Goal: Transaction & Acquisition: Purchase product/service

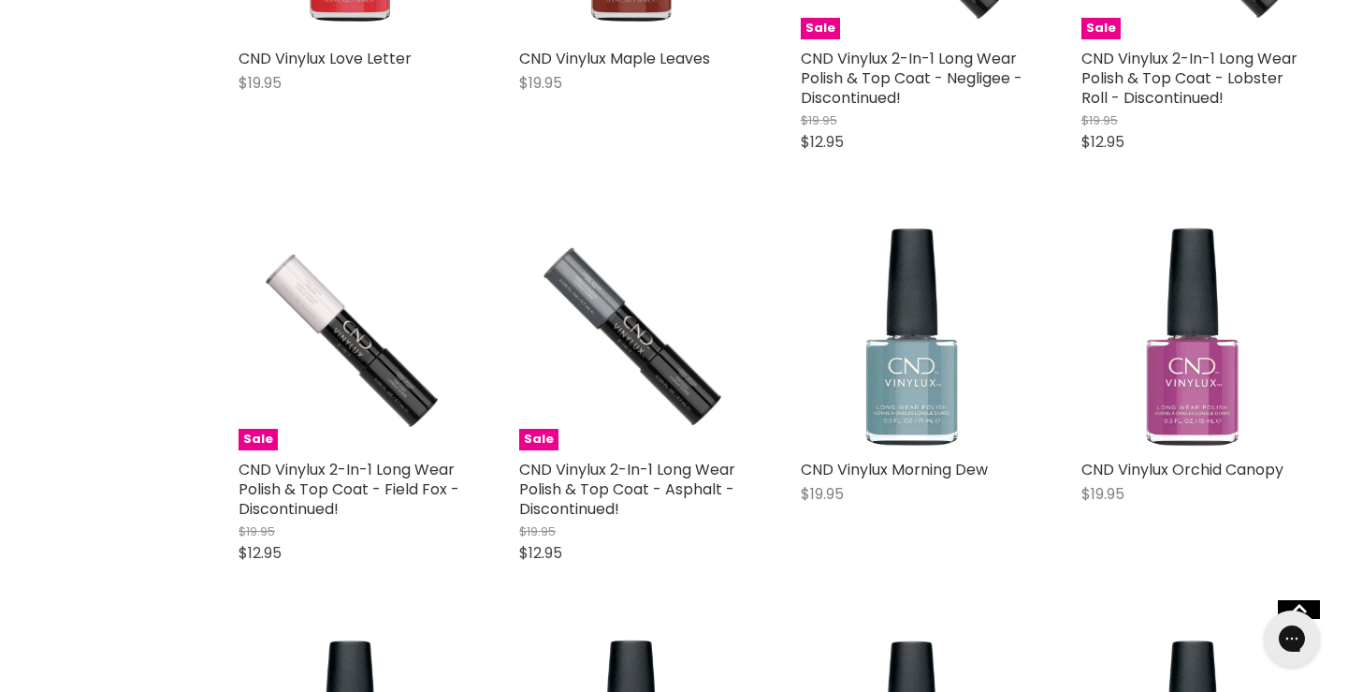
scroll to position [6591, 0]
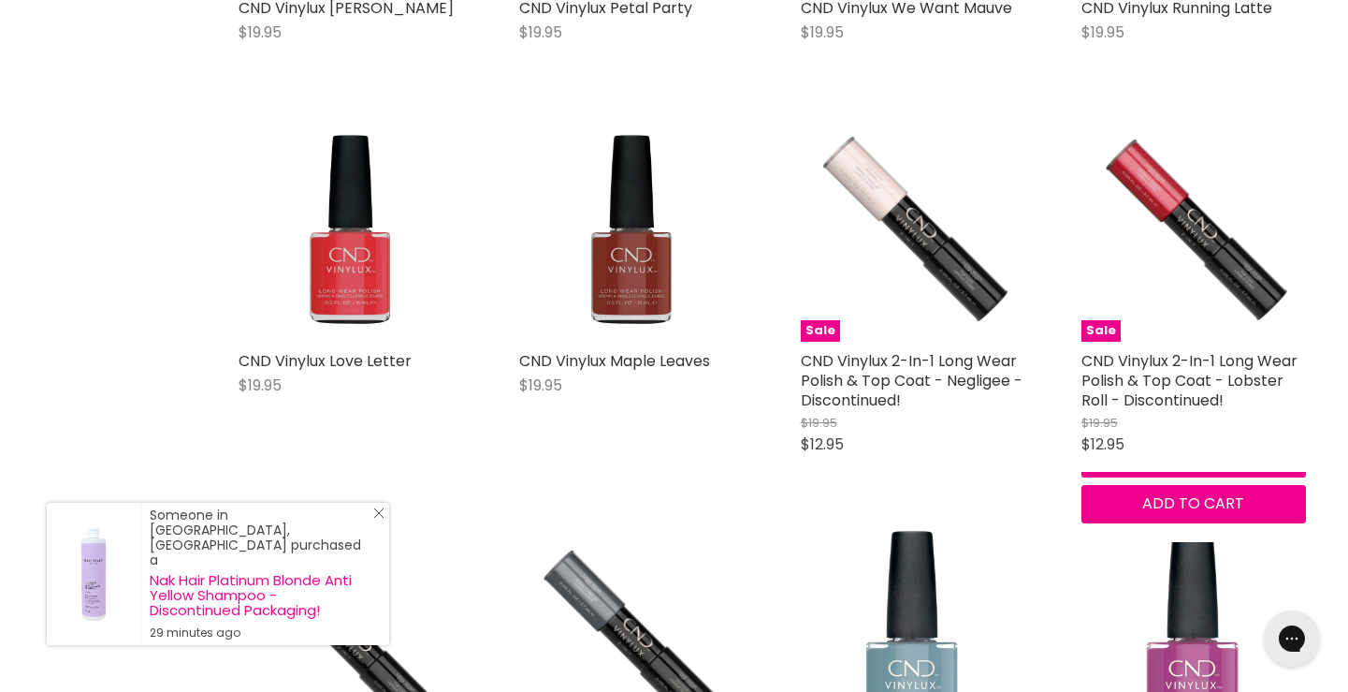
click at [379, 518] on icon "Close Icon" at bounding box center [378, 512] width 11 height 11
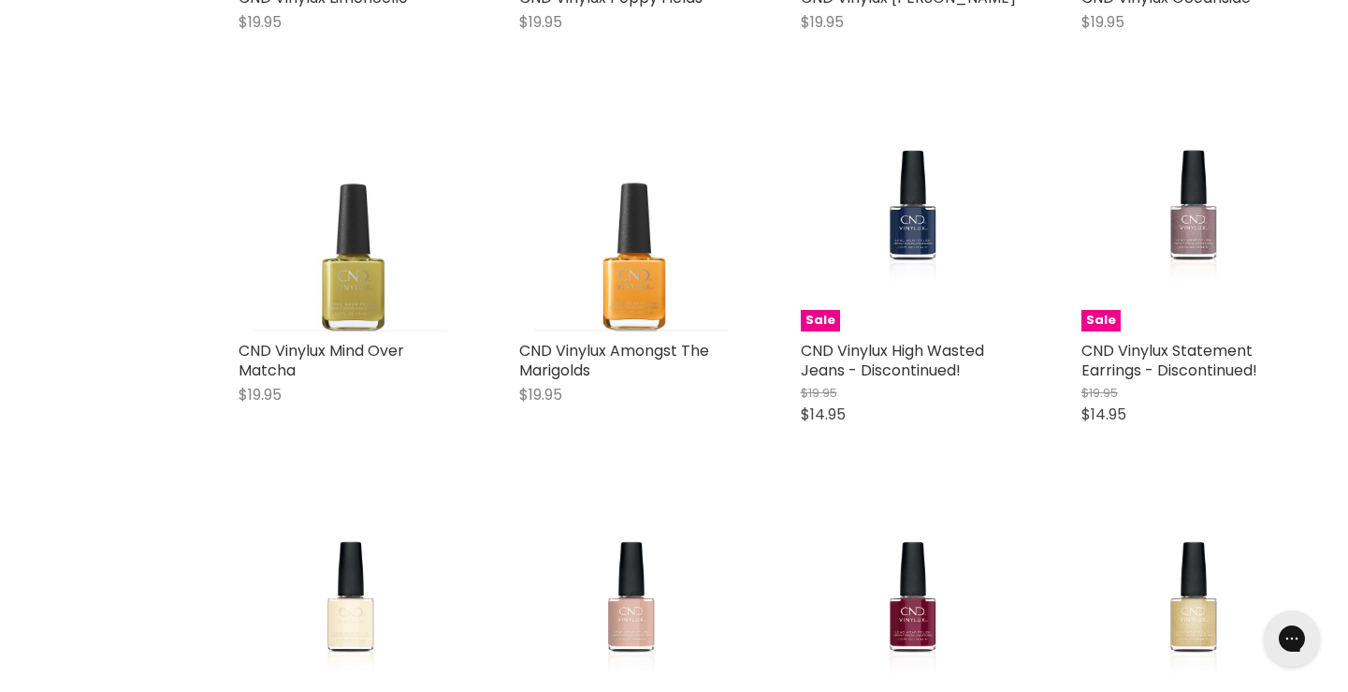
scroll to position [8214, 0]
